Goal: Task Accomplishment & Management: Manage account settings

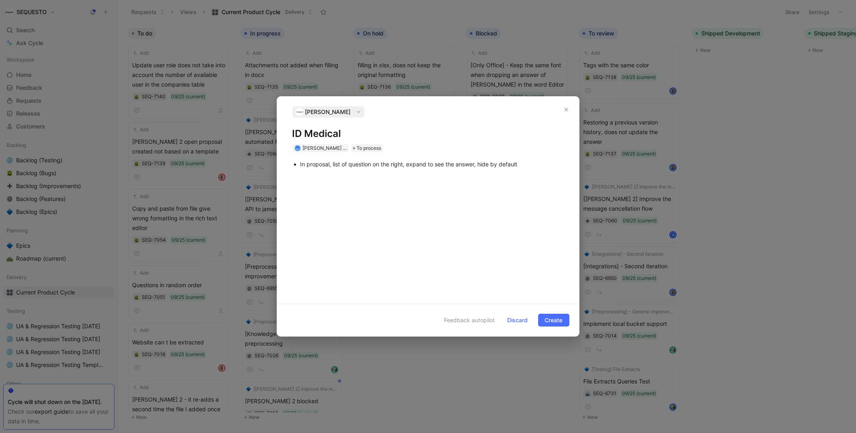
scroll to position [57, 0]
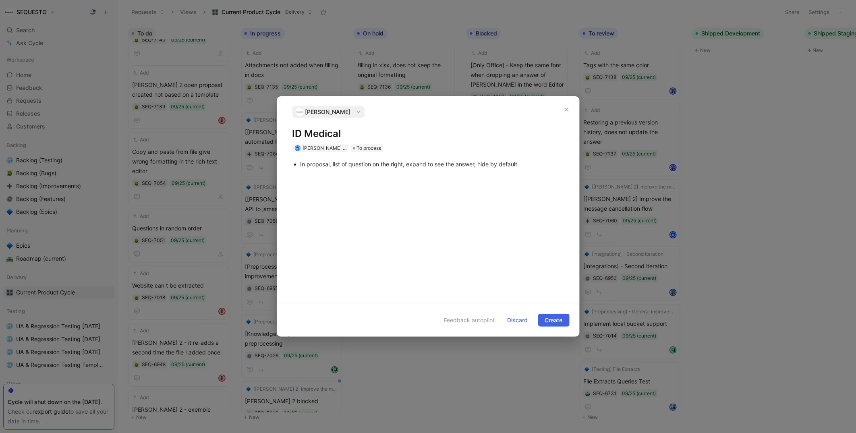
click at [560, 324] on span "Create" at bounding box center [554, 320] width 18 height 10
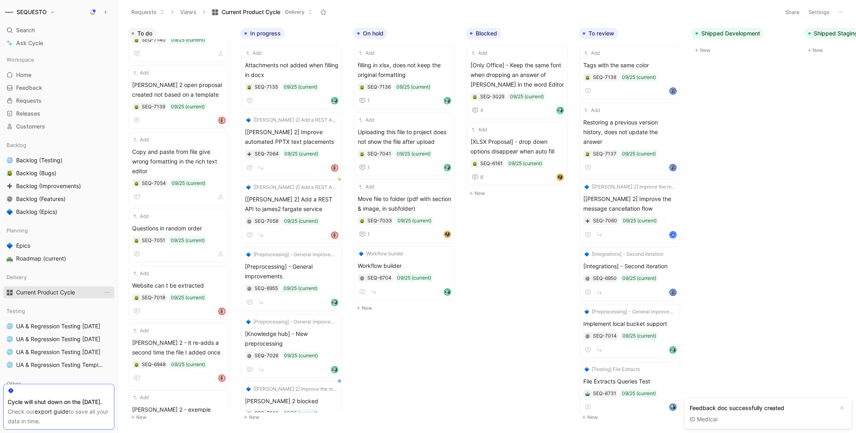
click at [35, 291] on span "Current Product Cycle" at bounding box center [45, 292] width 59 height 8
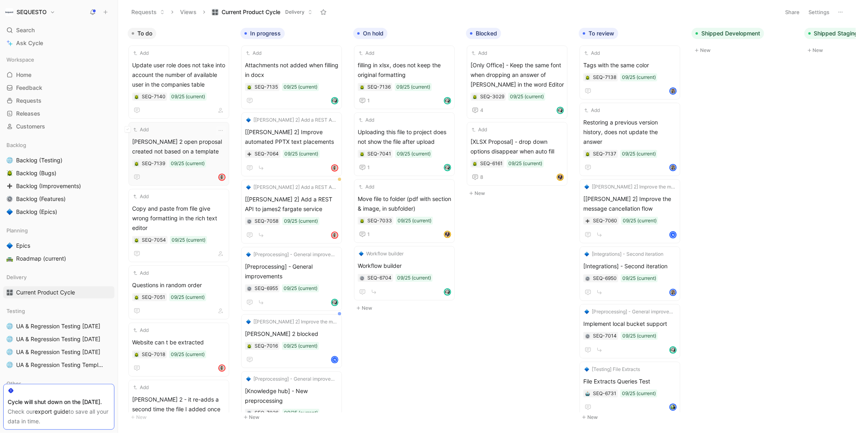
click at [180, 143] on span "[PERSON_NAME] 2 open proposal created not based on a template" at bounding box center [178, 146] width 93 height 19
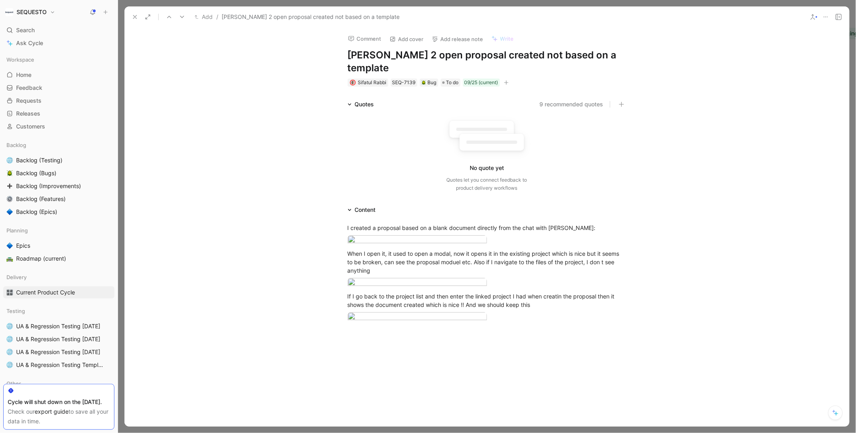
click at [458, 56] on h1 "[PERSON_NAME] 2 open proposal created not based on a template" at bounding box center [487, 62] width 279 height 26
click at [577, 57] on h1 "[PERSON_NAME] 2 open proposal issue when not created not based on a template" at bounding box center [487, 62] width 279 height 26
click at [133, 17] on icon at bounding box center [135, 17] width 6 height 6
